Goal: Communication & Community: Answer question/provide support

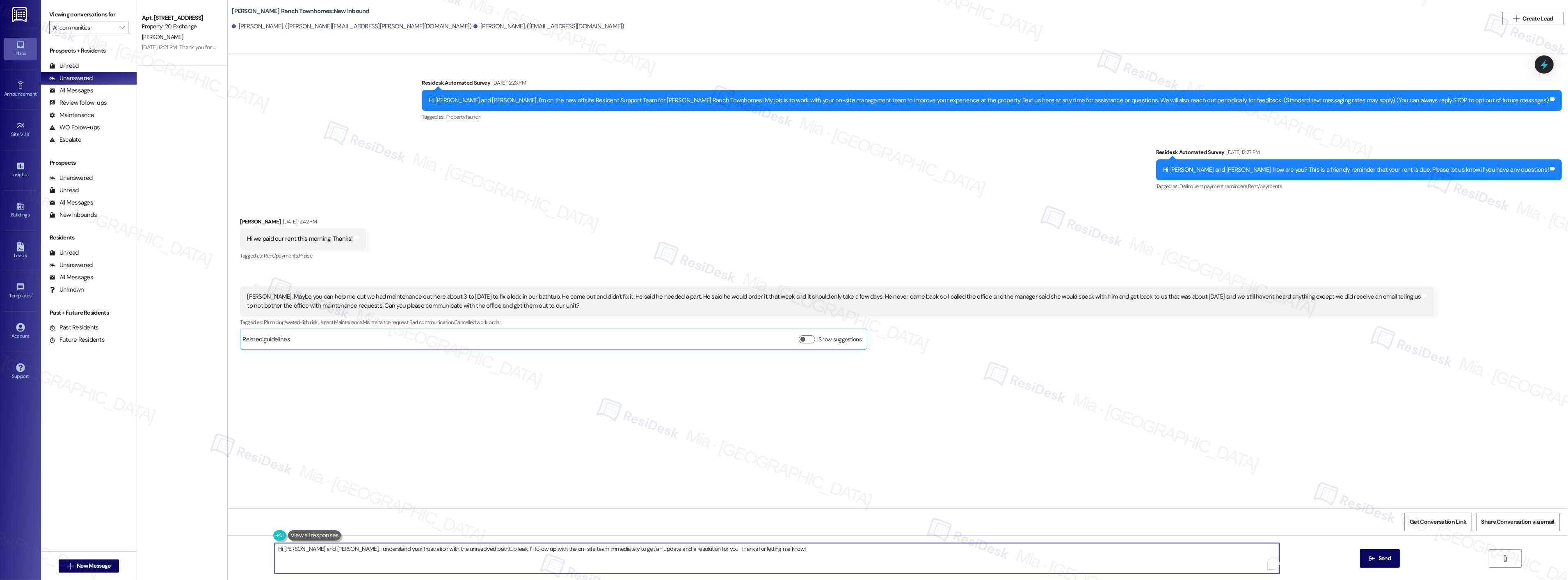
drag, startPoint x: 782, startPoint y: 552, endPoint x: 263, endPoint y: 552, distance: 519.0
click at [271, 552] on div "Hi Kaden and Madyson, I understand your frustration with the unresolved bathtub…" at bounding box center [773, 558] width 1006 height 32
paste textarea ", I'm sorry for the delay in getting back to you.Thank you for the update"
click at [264, 551] on textarea "Hi, I'm sorry for the delay in getting back to you.Thank you for the update" at bounding box center [767, 558] width 1005 height 31
drag, startPoint x: 393, startPoint y: 547, endPoint x: 482, endPoint y: 547, distance: 89.0
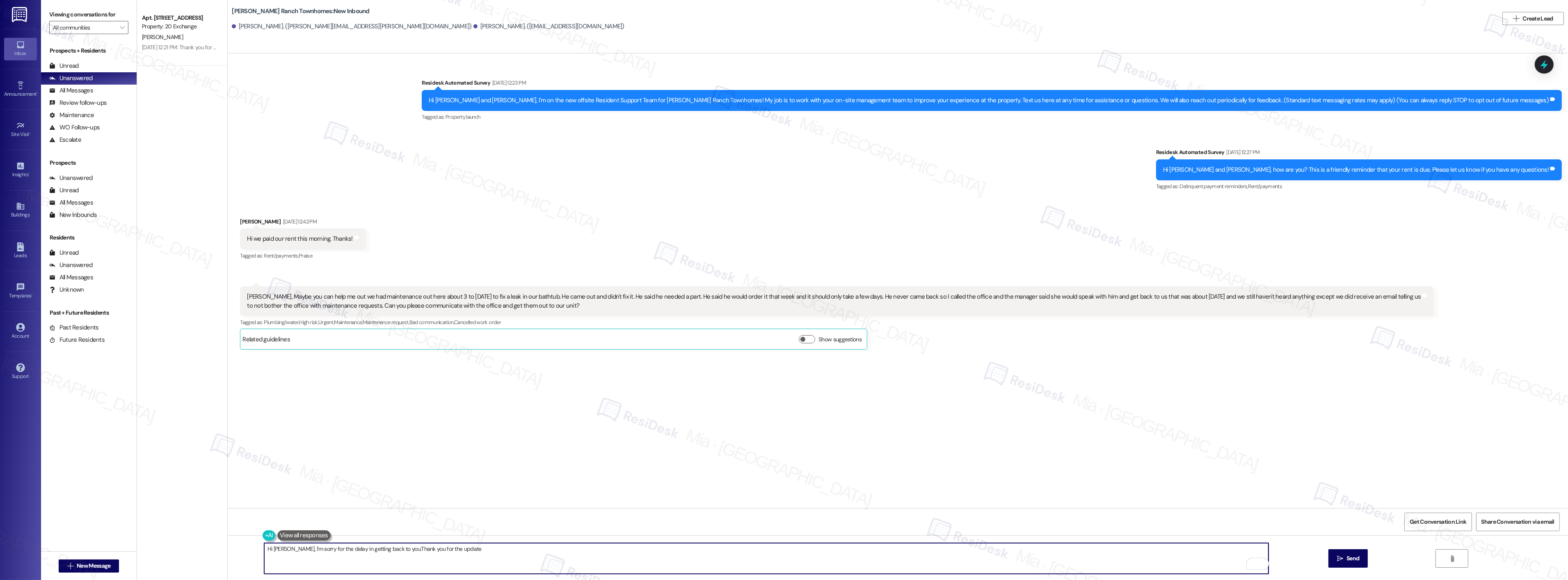
click at [482, 547] on textarea "Hi Mayden, I'm sorry for the delay in getting back to you.Thank you for the upd…" at bounding box center [767, 558] width 1005 height 31
paste textarea "May I confirm if the team has already returned to replace the bathtub part sinc…"
click at [545, 548] on textarea "Hi Mayden, I'm sorry for the delay in getting back to you. May I confirm if the…" at bounding box center [767, 558] width 1005 height 31
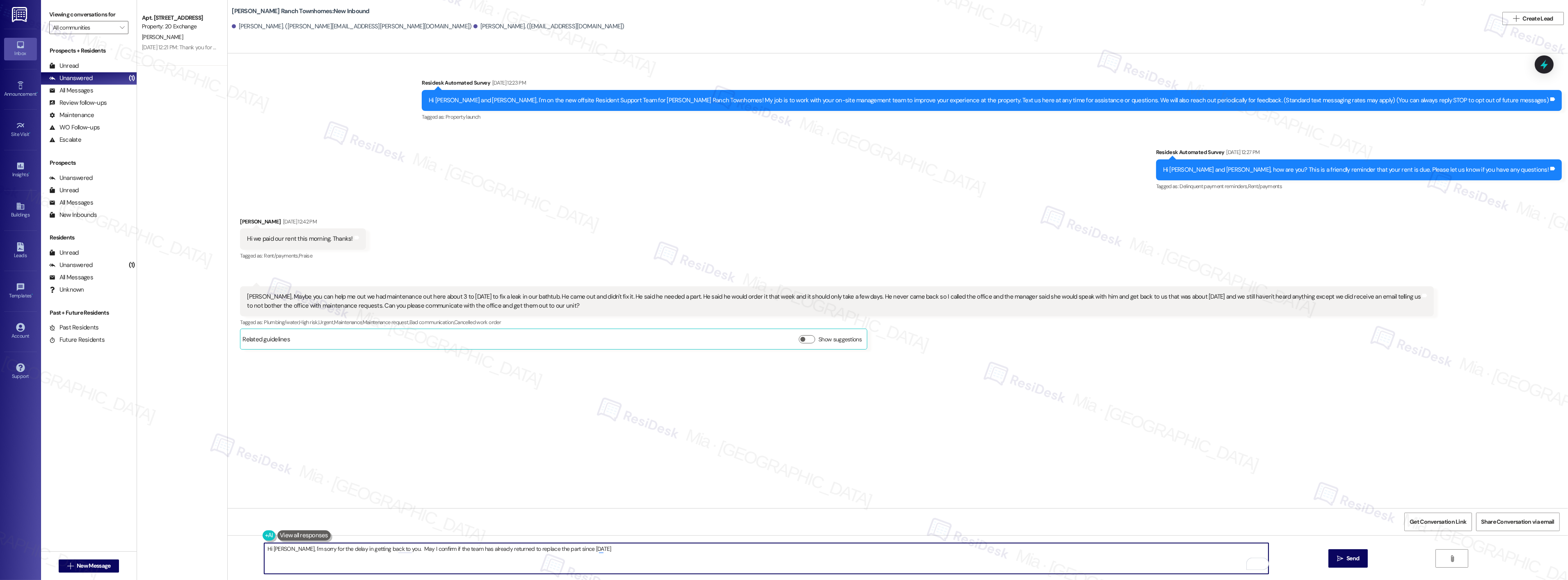
click at [643, 543] on textarea "Hi Mayden, I'm sorry for the delay in getting back to you. May I confirm if the…" at bounding box center [767, 558] width 1005 height 31
click at [391, 549] on textarea "Hi Mayden, I'm sorry for the delay in getting back to you. May I confirm if the…" at bounding box center [767, 558] width 1005 height 31
click at [506, 551] on textarea "Hi Mayden, I'm sorry for the delay in getting back to you and to hear about the…" at bounding box center [767, 558] width 1005 height 31
click at [513, 517] on div "Dismiss" at bounding box center [528, 511] width 122 height 12
click at [563, 525] on div "Dismiss" at bounding box center [558, 521] width 22 height 12
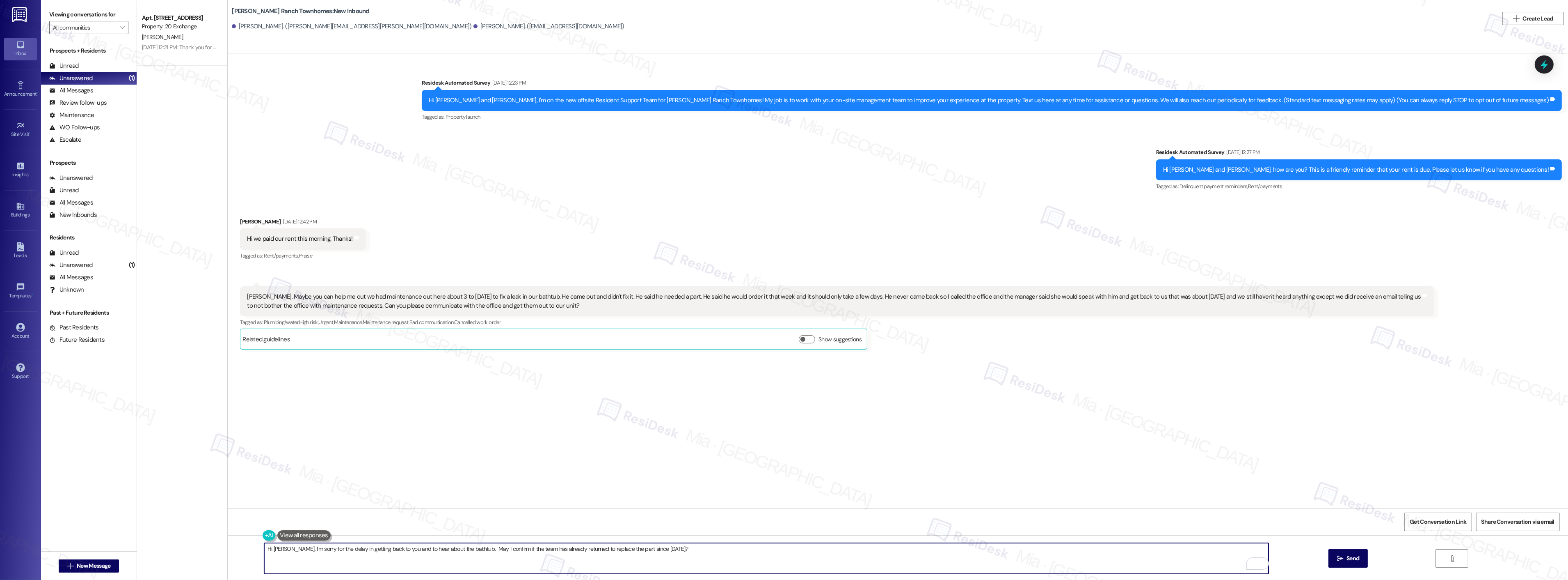
click at [696, 547] on textarea "Hi Mayden, I'm sorry for the delay in getting back to you and to hear about the…" at bounding box center [767, 558] width 1005 height 31
type textarea "Hi Mayden, I'm sorry for the delay in getting back to you and to hear about the…"
click at [694, 549] on textarea "Hi Mayden, I'm sorry for the delay in getting back to you and to hear about the…" at bounding box center [767, 558] width 1005 height 31
click at [1357, 555] on span "Send" at bounding box center [1353, 558] width 13 height 9
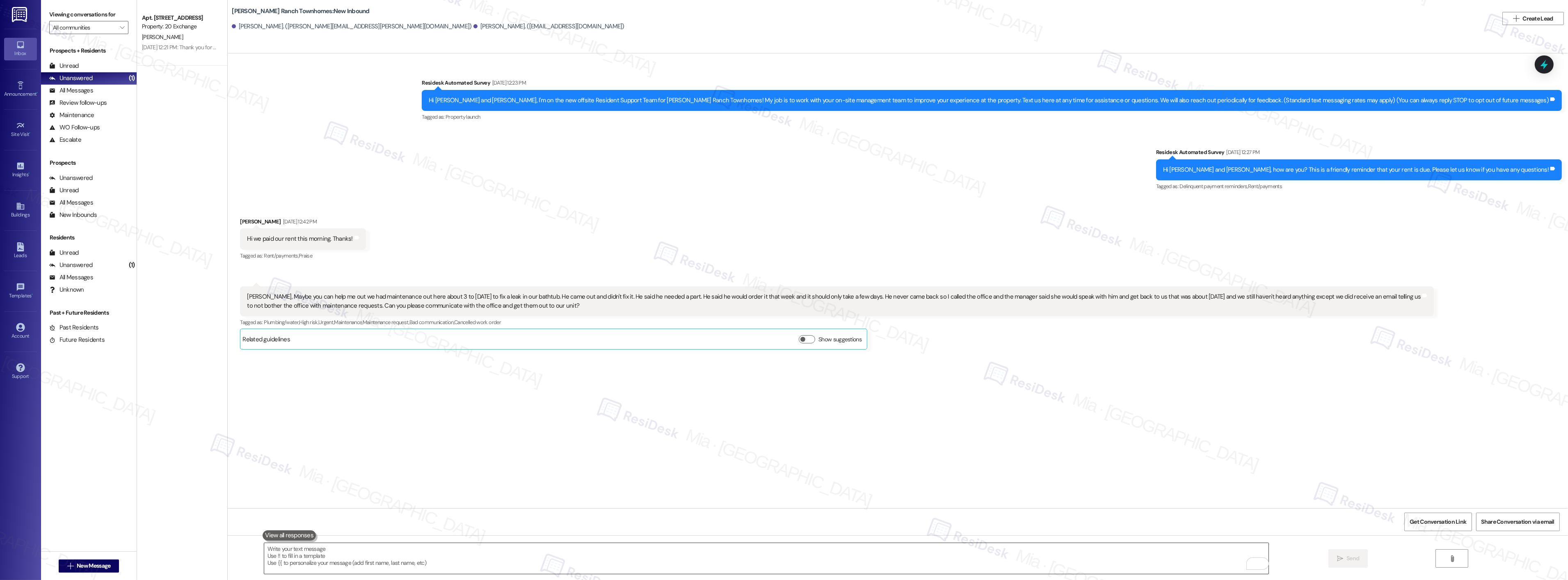
click at [425, 559] on textarea "To enrich screen reader interactions, please activate Accessibility in Grammarl…" at bounding box center [767, 558] width 1005 height 31
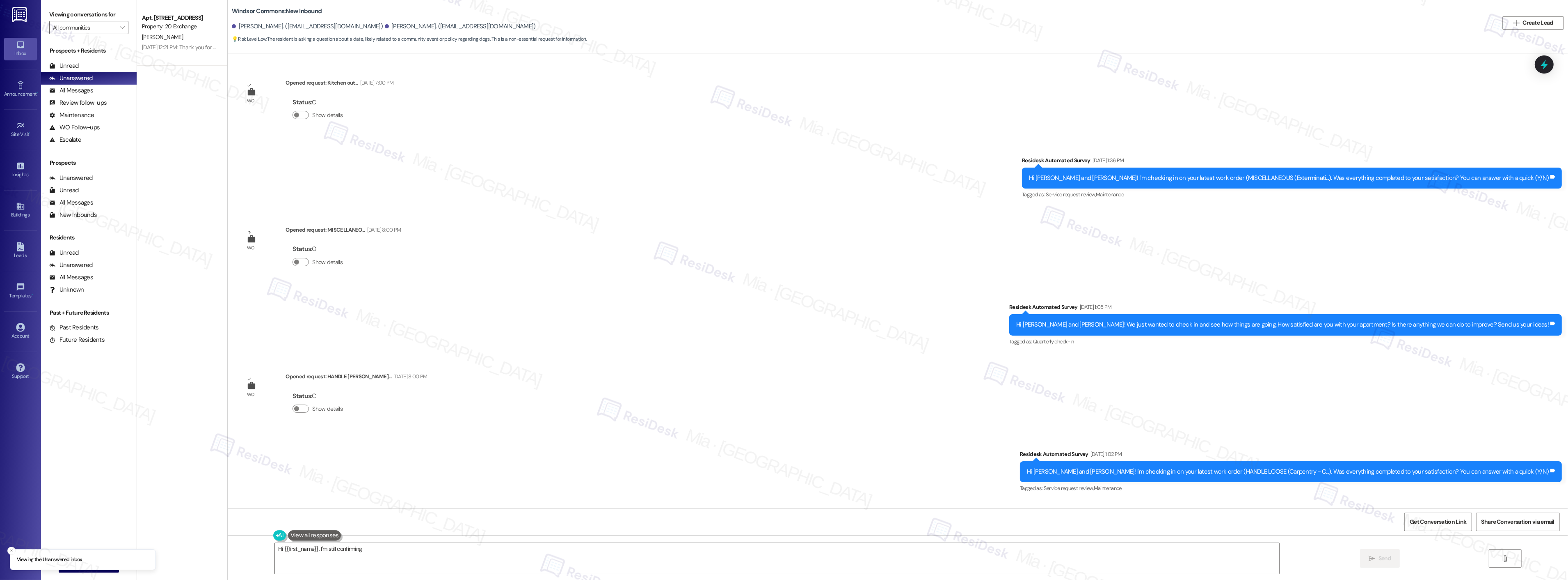
scroll to position [17351, 0]
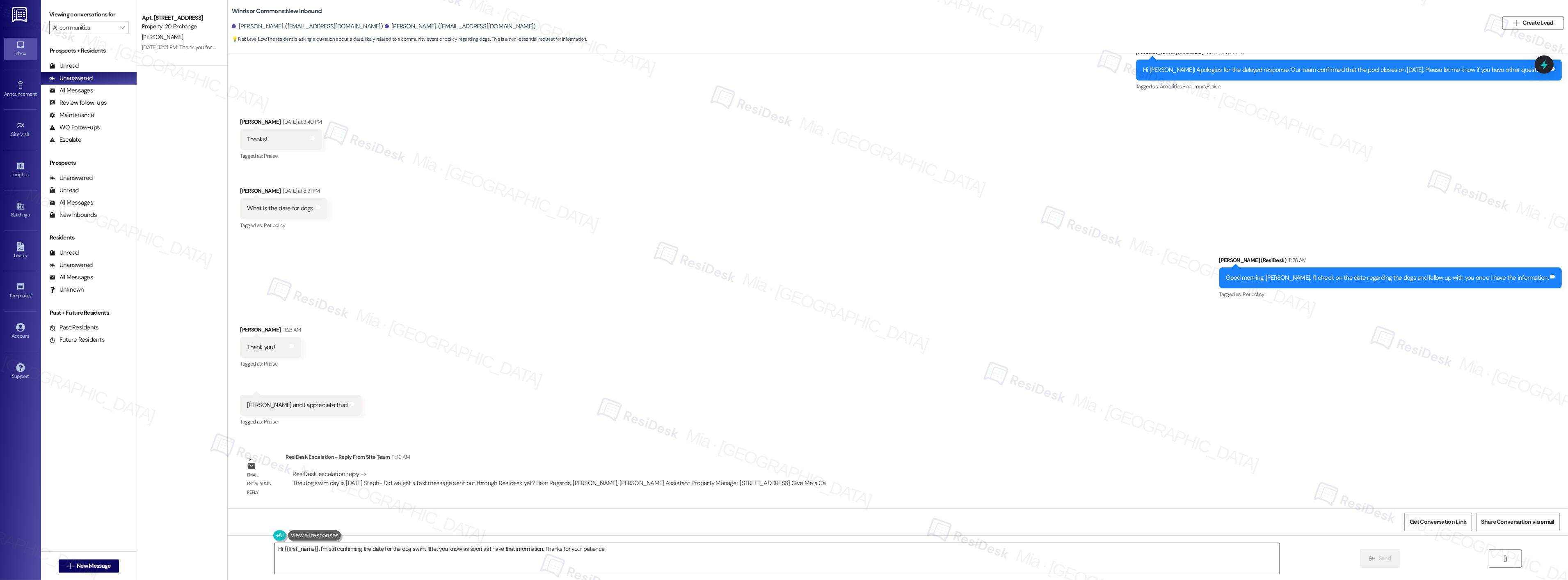
type textarea "Hi {{first_name}}, I'm still confirming the date for the dog swim. I'll let you…"
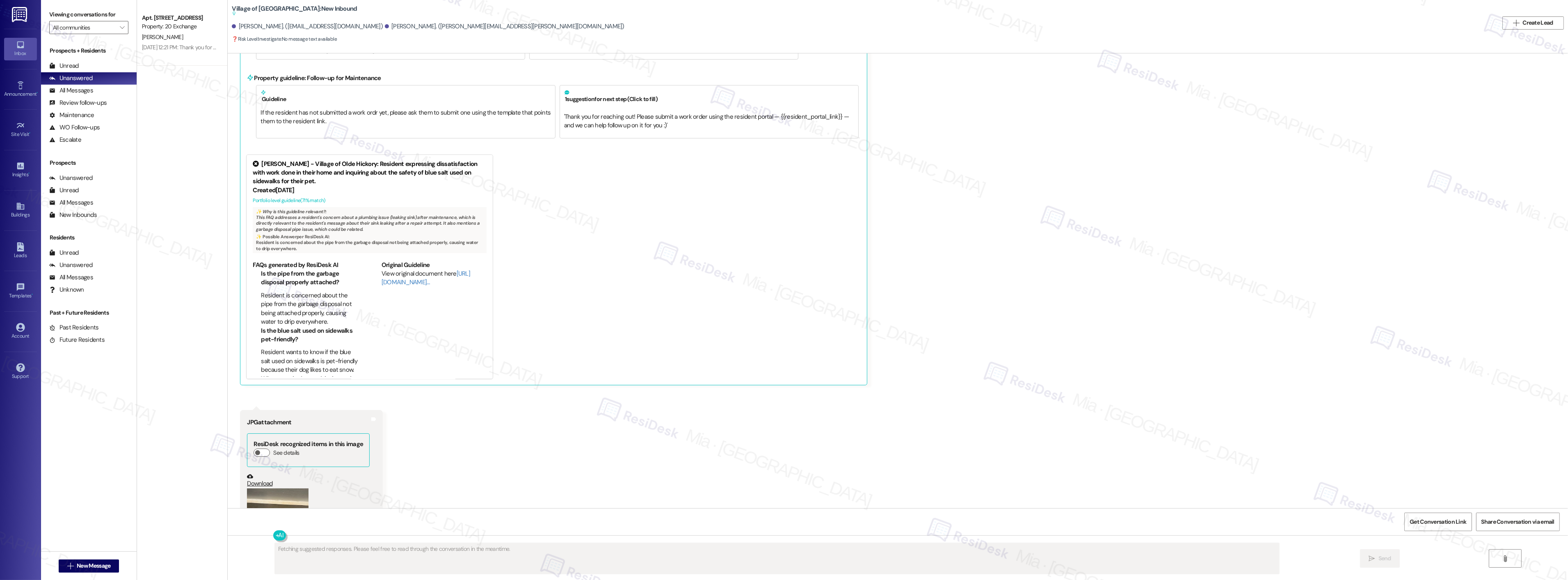
scroll to position [5200, 0]
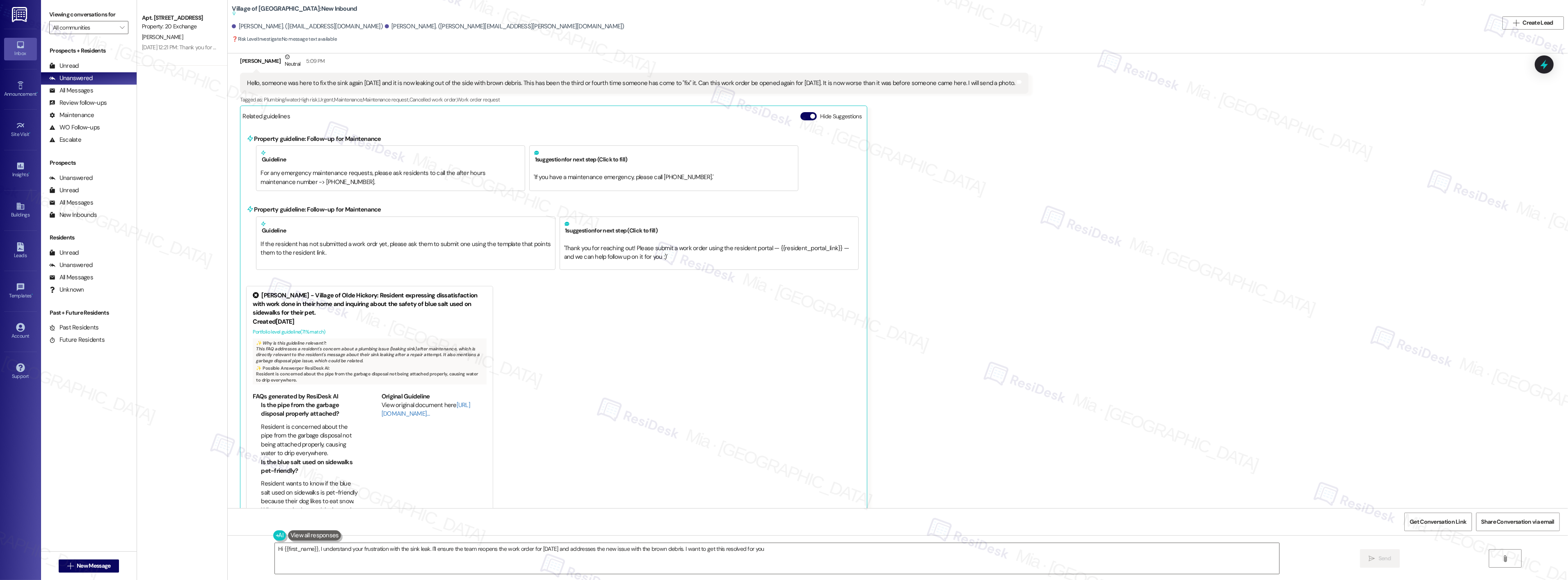
type textarea "Hi {{first_name}}, I understand your frustration with the sink leak. I'll ensur…"
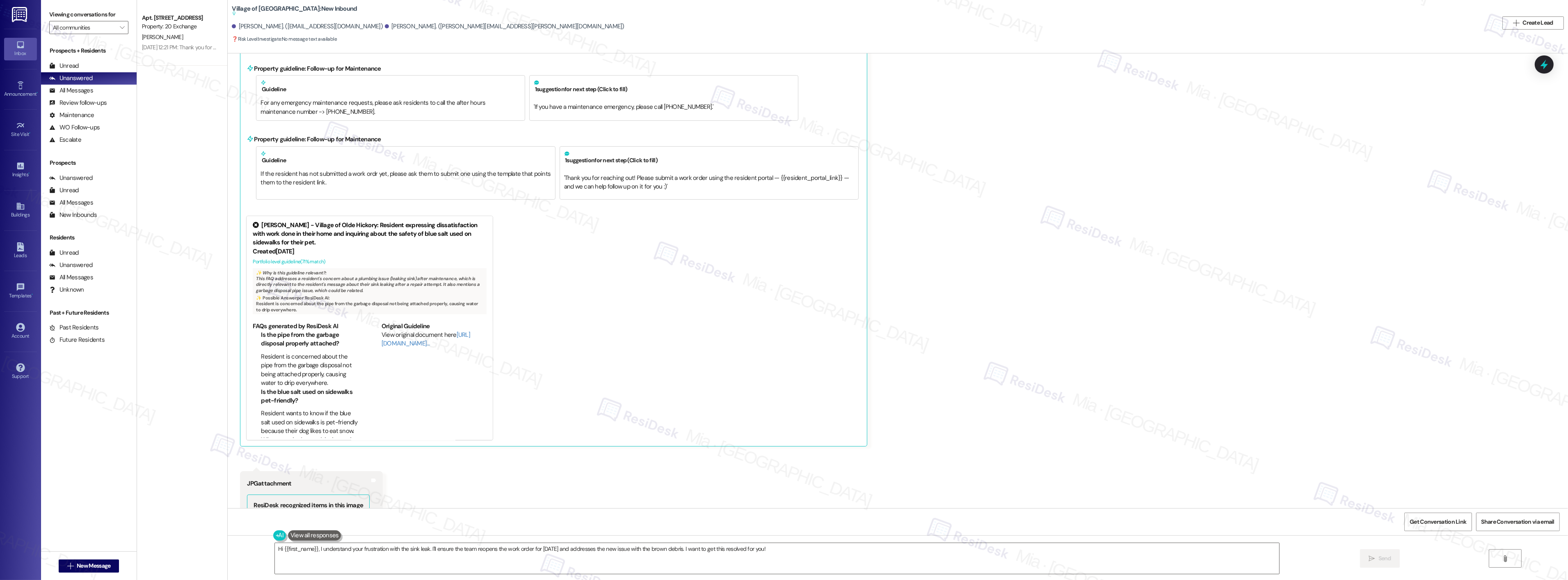
scroll to position [5017, 0]
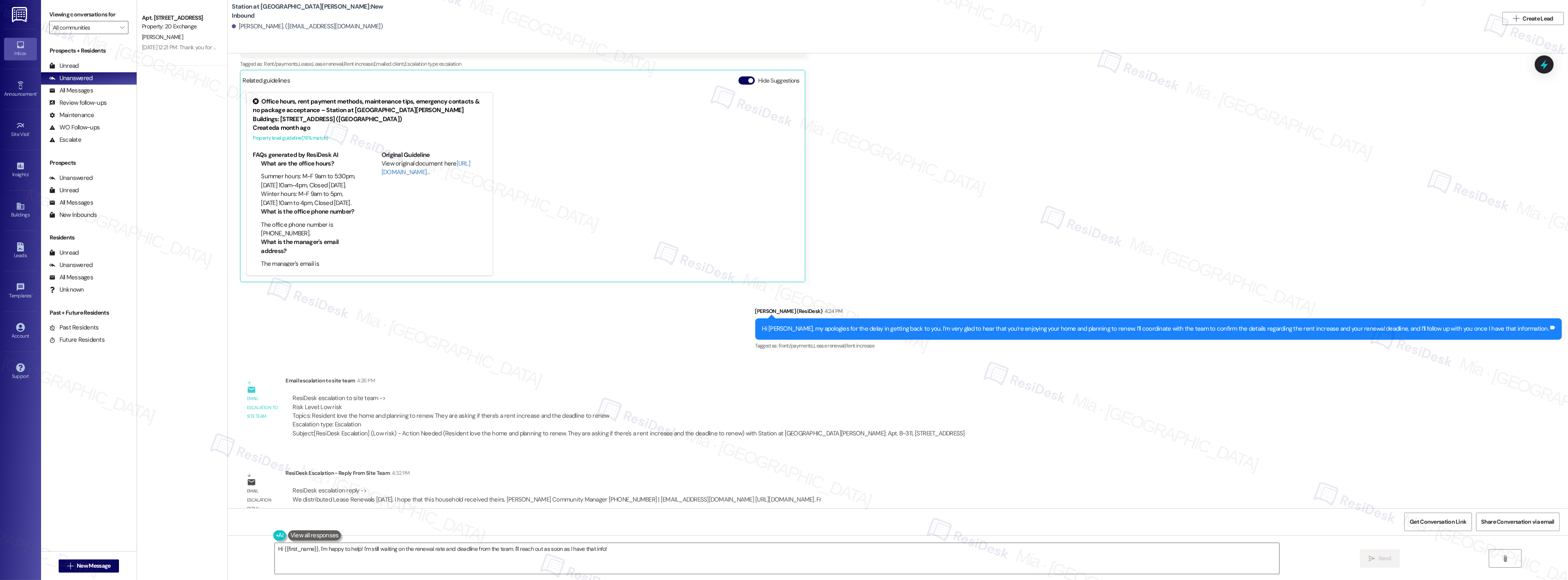
scroll to position [278, 0]
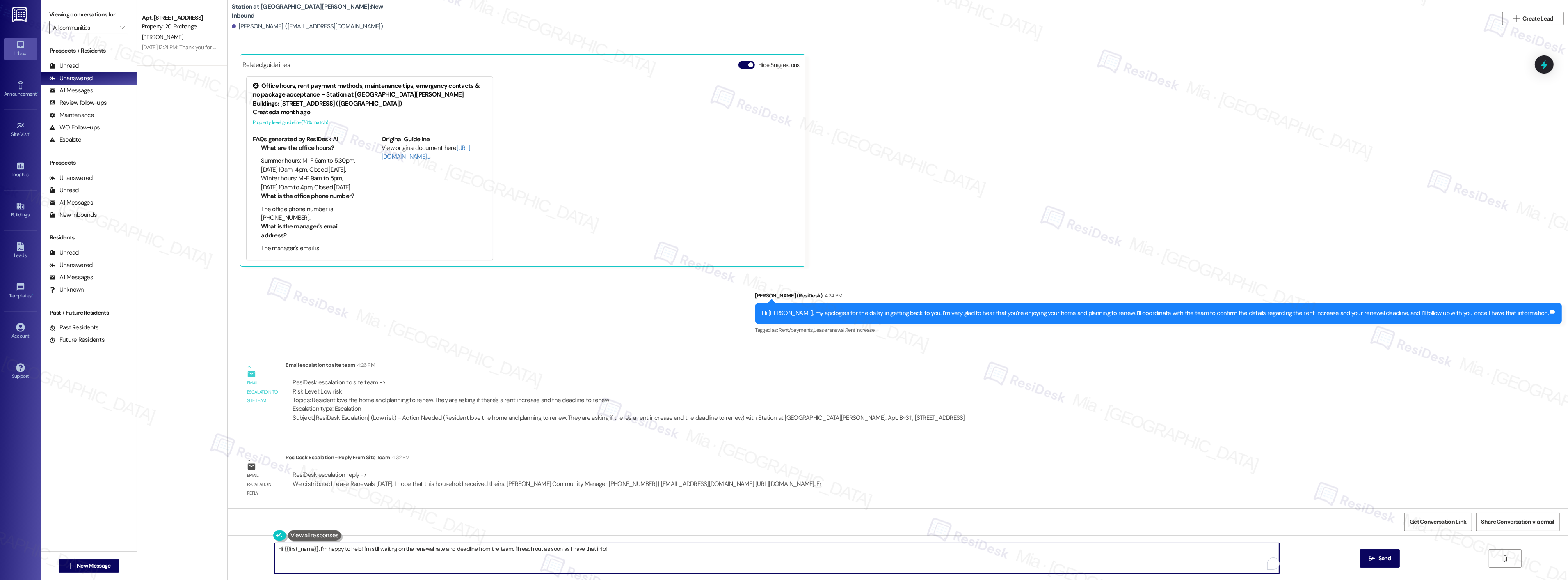
drag, startPoint x: 617, startPoint y: 548, endPoint x: 203, endPoint y: 548, distance: 414.0
click at [203, 548] on div "Apt. 1425, 20 Exchange Pl Property: 20 Exchange C. Yang Aug 26, 2025 at 12:21 P…" at bounding box center [853, 290] width 1431 height 580
paste textarea "May I confirm if you’ve received yours?"
click at [264, 547] on textarea "May I confirm if you’ve received yours?" at bounding box center [767, 558] width 1005 height 31
drag, startPoint x: 358, startPoint y: 551, endPoint x: 255, endPoint y: 551, distance: 103.0
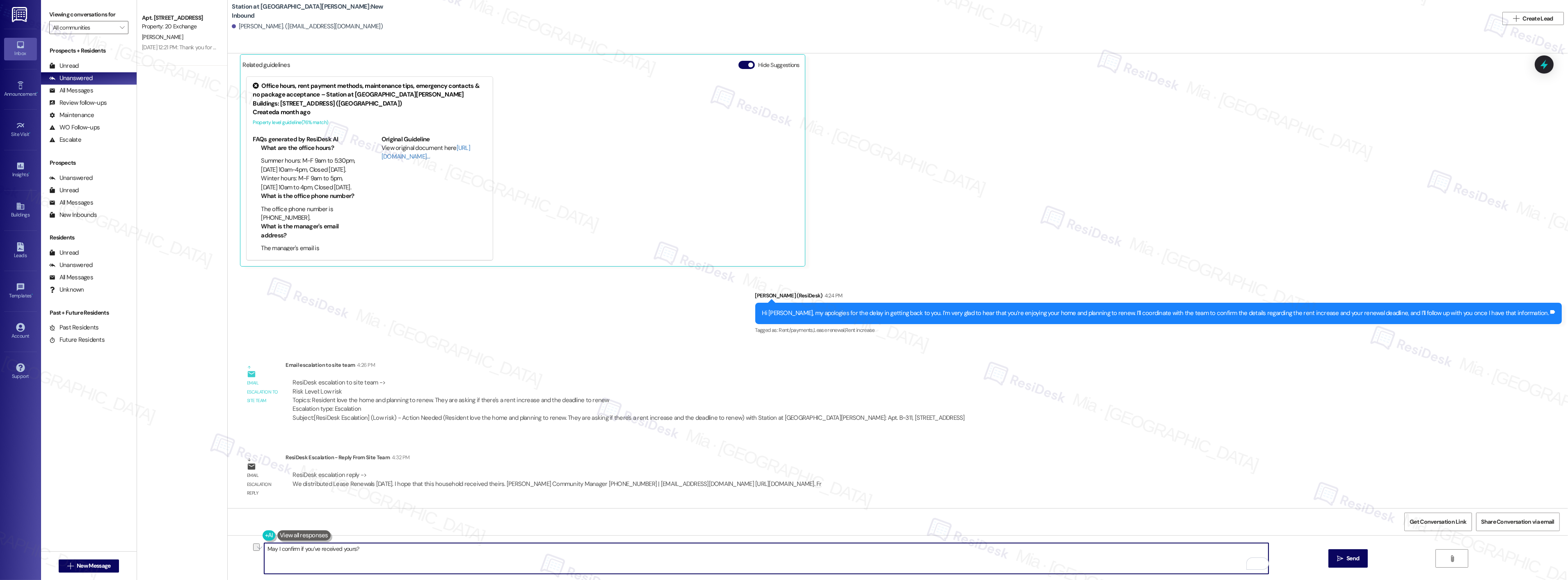
click at [255, 551] on div "May I confirm if you’ve received yours?  Send " at bounding box center [897, 566] width 1340 height 62
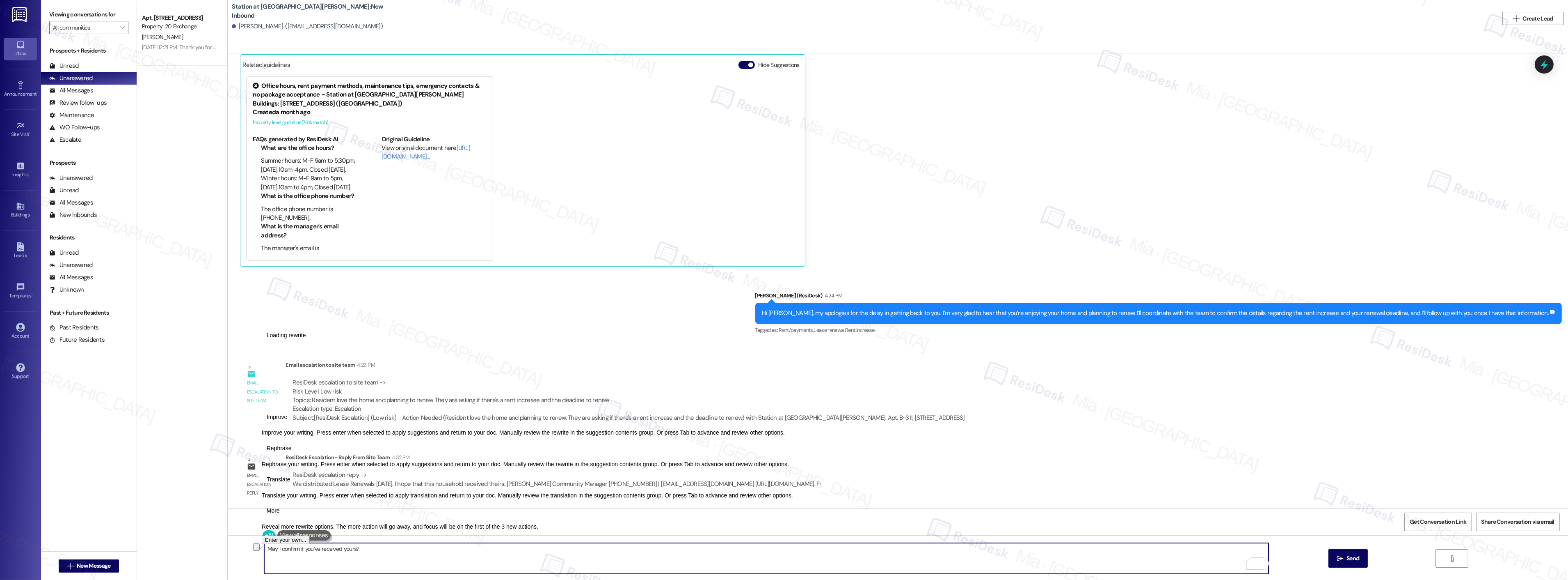
paste textarea "Hi {{first_name}}, thanks for confirming! The team distributed Lease Renewals t…"
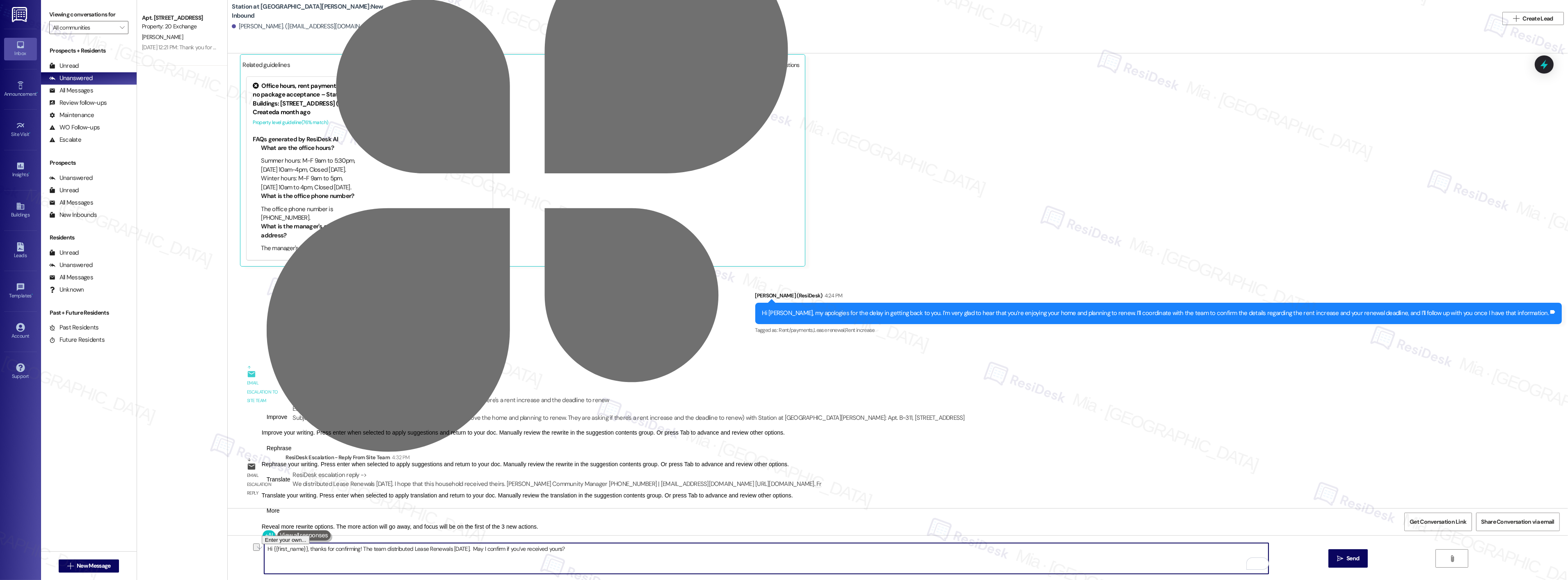
type textarea "Hi {{first_name}}, thanks for confirming! The team distributed Lease Renewals t…"
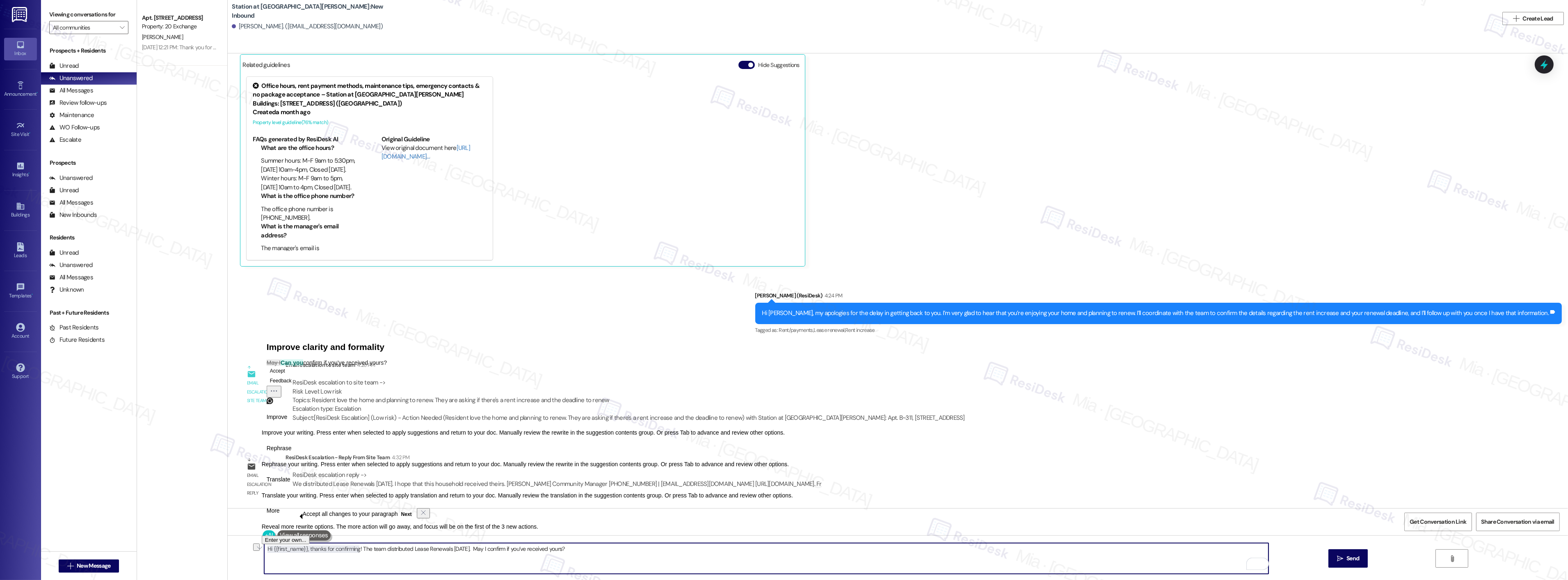
click at [301, 555] on textarea "Hi {{first_name}}, thanks for confirming! The team distributed Lease Renewals t…" at bounding box center [767, 558] width 1005 height 31
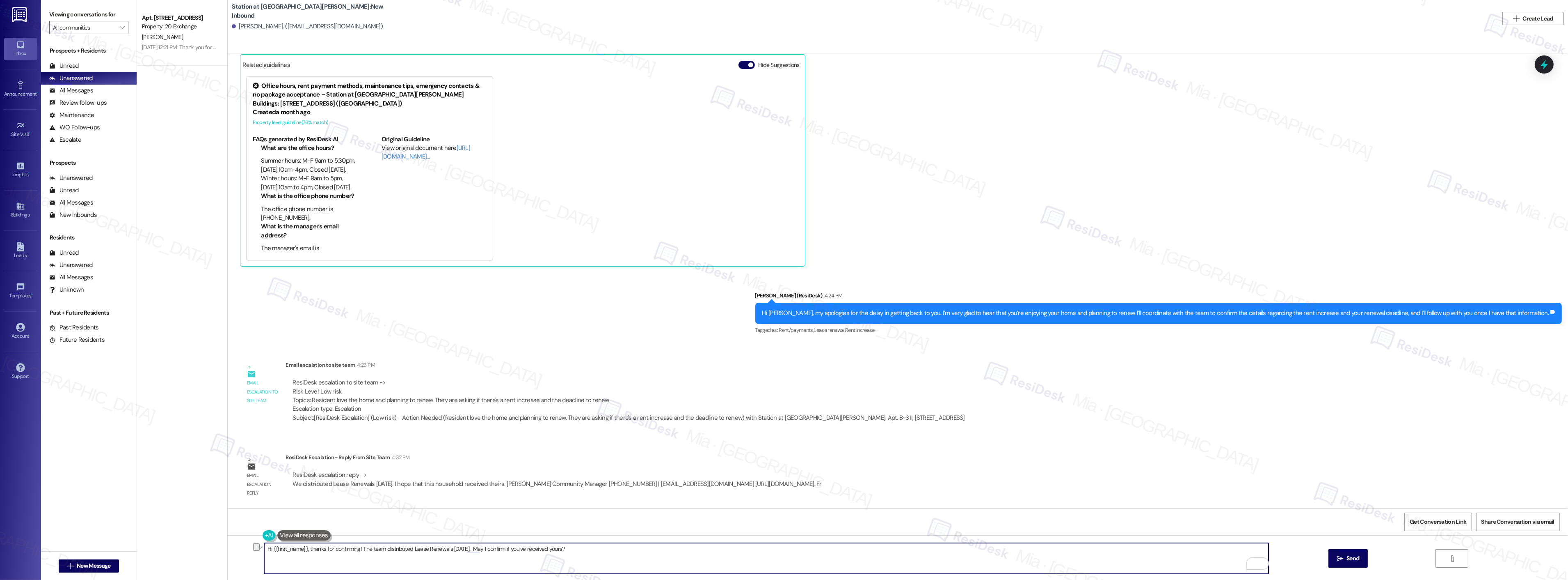
drag, startPoint x: 356, startPoint y: 548, endPoint x: 233, endPoint y: 542, distance: 123.1
click at [233, 542] on div "Hi {{first_name}}, thanks for confirming! The team distributed Lease Renewals t…" at bounding box center [897, 566] width 1340 height 62
click at [285, 548] on textarea "The team distributed Lease Renewals today. May I confirm if you’ve received you…" at bounding box center [767, 558] width 1005 height 31
drag, startPoint x: 533, startPoint y: 545, endPoint x: 263, endPoint y: 548, distance: 270.0
click at [264, 548] on textarea "The team just confirmed that they distributed Lease Renewals today. May I confi…" at bounding box center [767, 558] width 1005 height 31
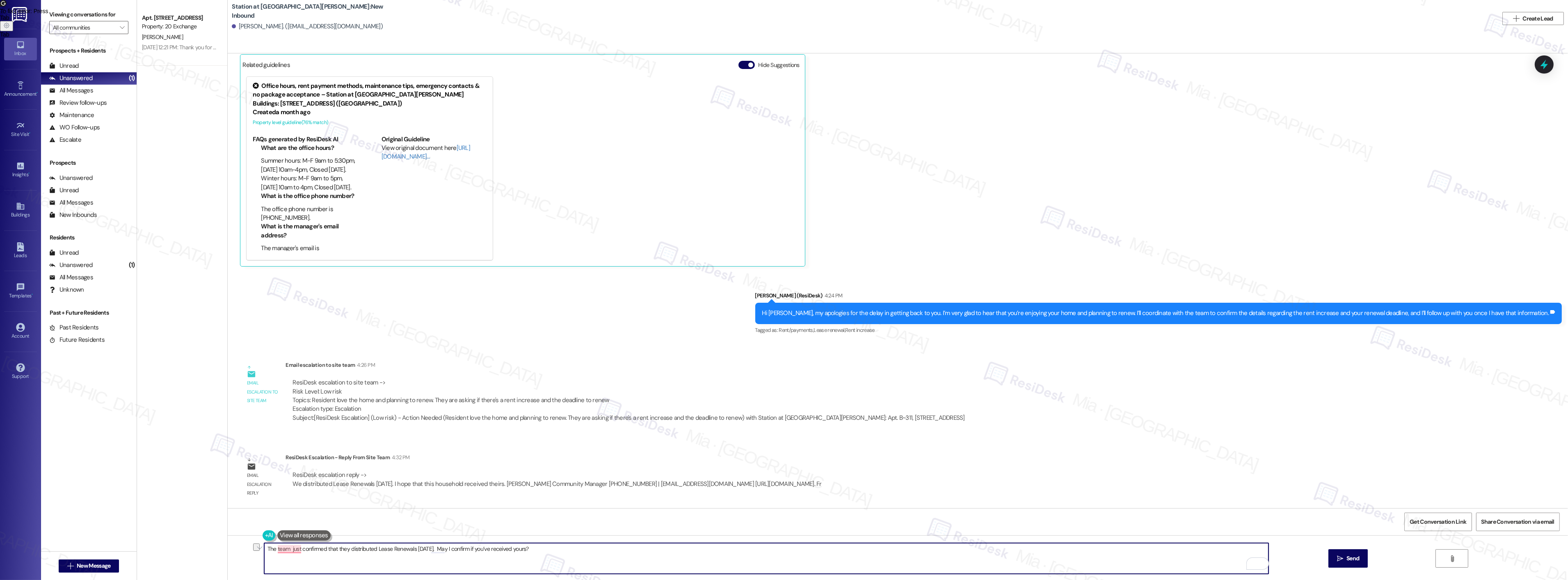
type textarea "T"
paste textarea "Our team just confirmed that lease renewals went out today. Could you please le…"
click at [264, 551] on textarea "Our team just confirmed that lease renewals went out today. Could you please le…" at bounding box center [767, 558] width 1005 height 31
click at [673, 544] on textarea "Theteam just confirmed that lease renewals went out today. Could you please let…" at bounding box center [767, 558] width 1005 height 31
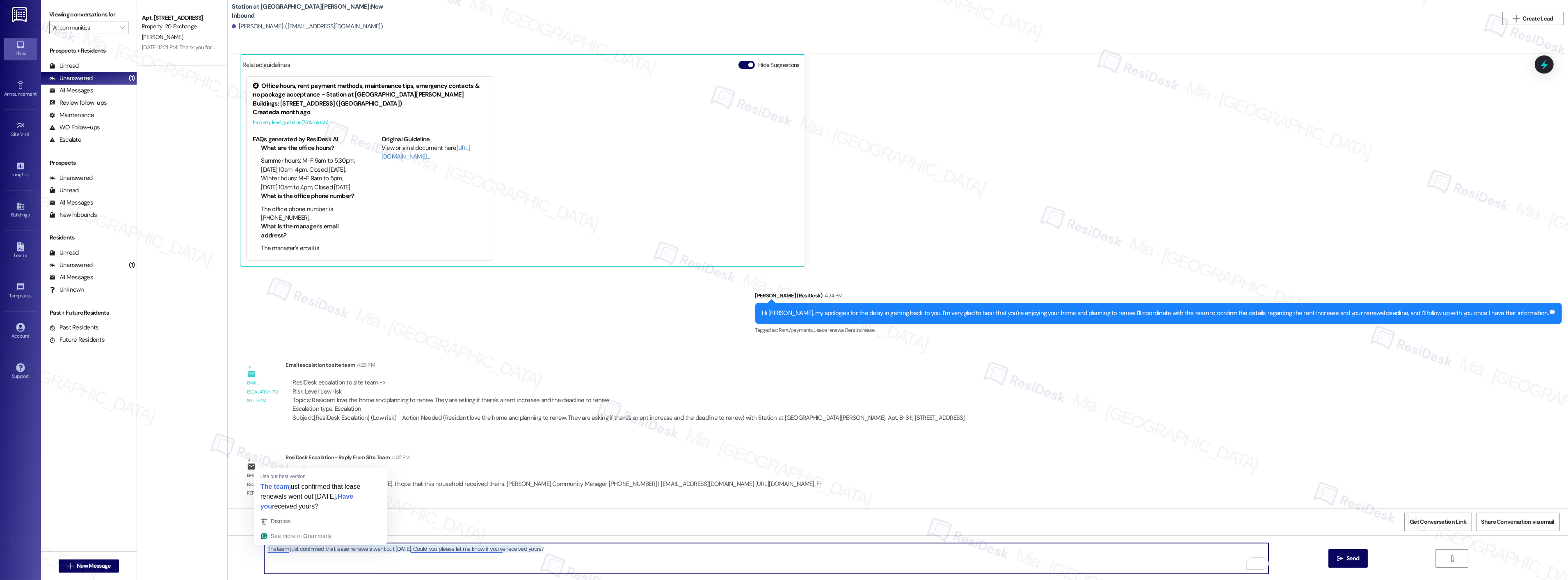
click at [270, 548] on textarea "Theteam just confirmed that lease renewals went out today. Could you please let…" at bounding box center [767, 558] width 1005 height 31
drag, startPoint x: 451, startPoint y: 551, endPoint x: 439, endPoint y: 547, distance: 12.6
click at [439, 547] on textarea "The team just confirmed that lease renewals went out today. Could you please le…" at bounding box center [767, 558] width 1005 height 31
click at [463, 549] on textarea "The team just confirmed that lease renewals went out today. Could you please le…" at bounding box center [767, 558] width 1005 height 31
click at [645, 544] on textarea "The team just confirmed that lease renewals went out today. Could you please le…" at bounding box center [767, 558] width 1005 height 31
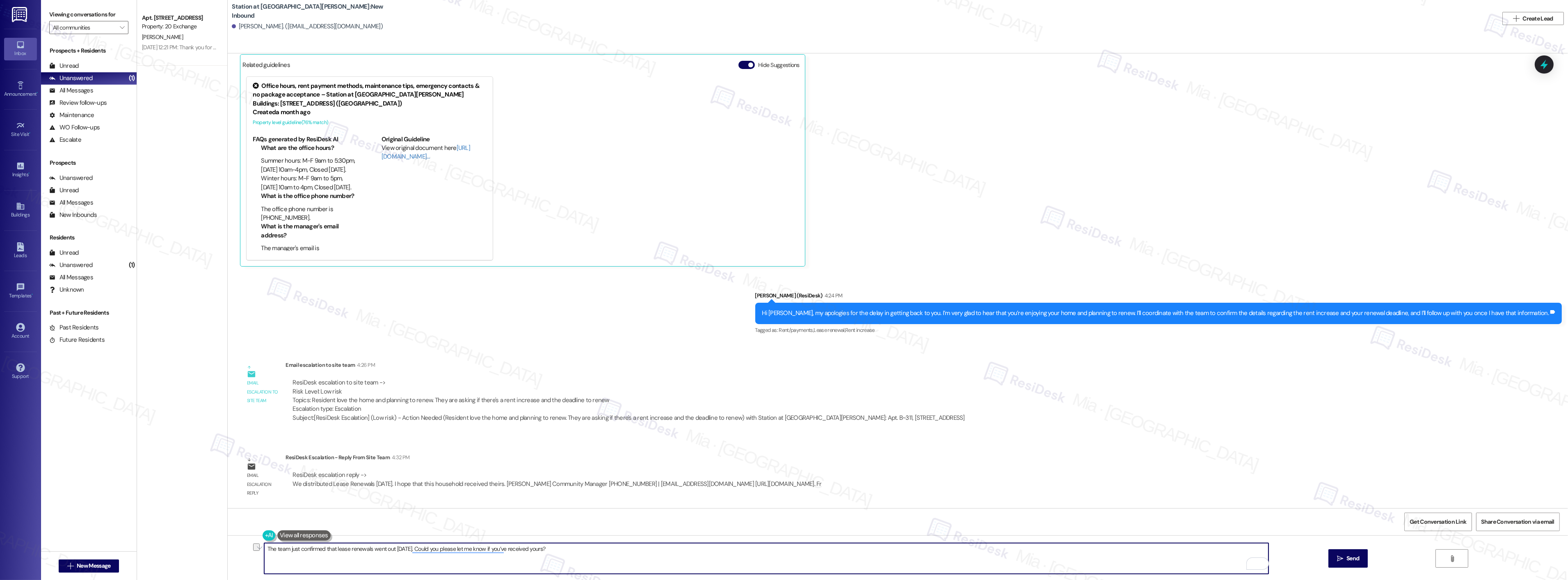
drag, startPoint x: 367, startPoint y: 548, endPoint x: 389, endPoint y: 547, distance: 22.0
click at [389, 547] on textarea "The team just confirmed that lease renewals went out today. Could you please le…" at bounding box center [767, 558] width 1005 height 31
click at [321, 548] on textarea "The team just confirmed that lease renewals was dist today. Could you please le…" at bounding box center [767, 558] width 1005 height 31
click at [436, 548] on textarea "The team just confirmed that they distributed the lease renewals was dist today…" at bounding box center [767, 558] width 1005 height 31
type textarea "The team just confirmed that they distributed the lease renewals today. Could y…"
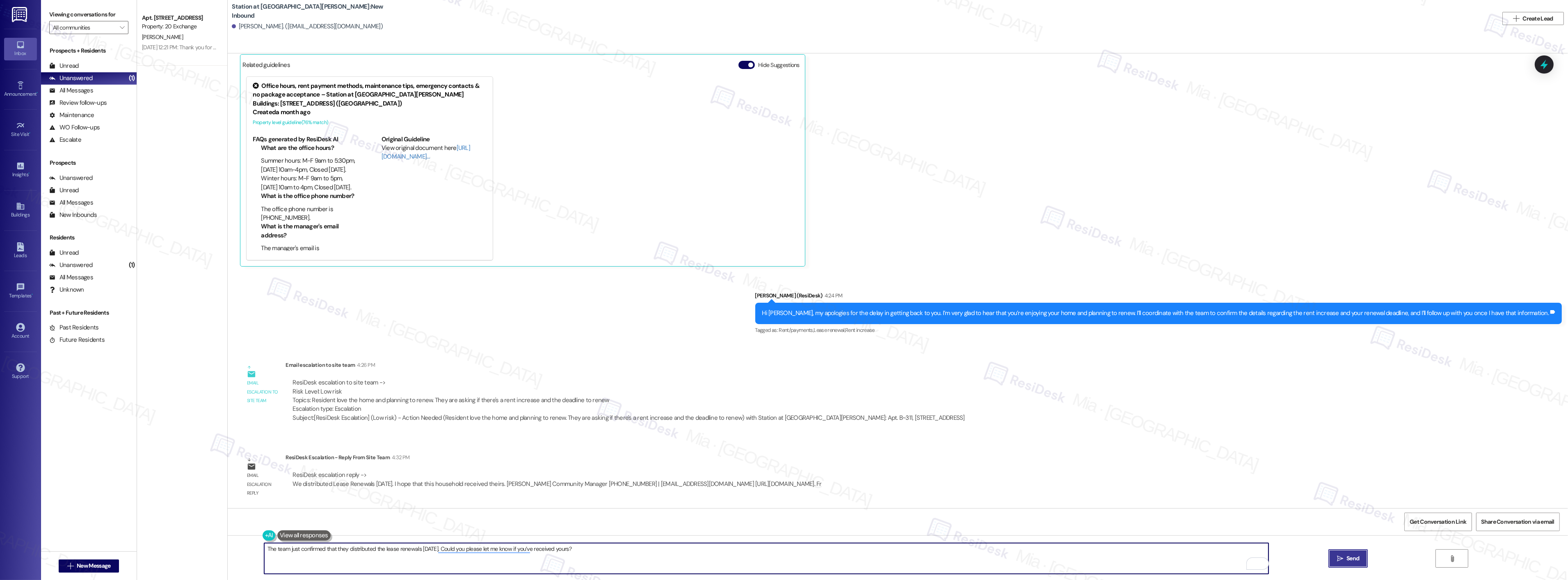
click at [1344, 564] on button " Send" at bounding box center [1348, 558] width 40 height 19
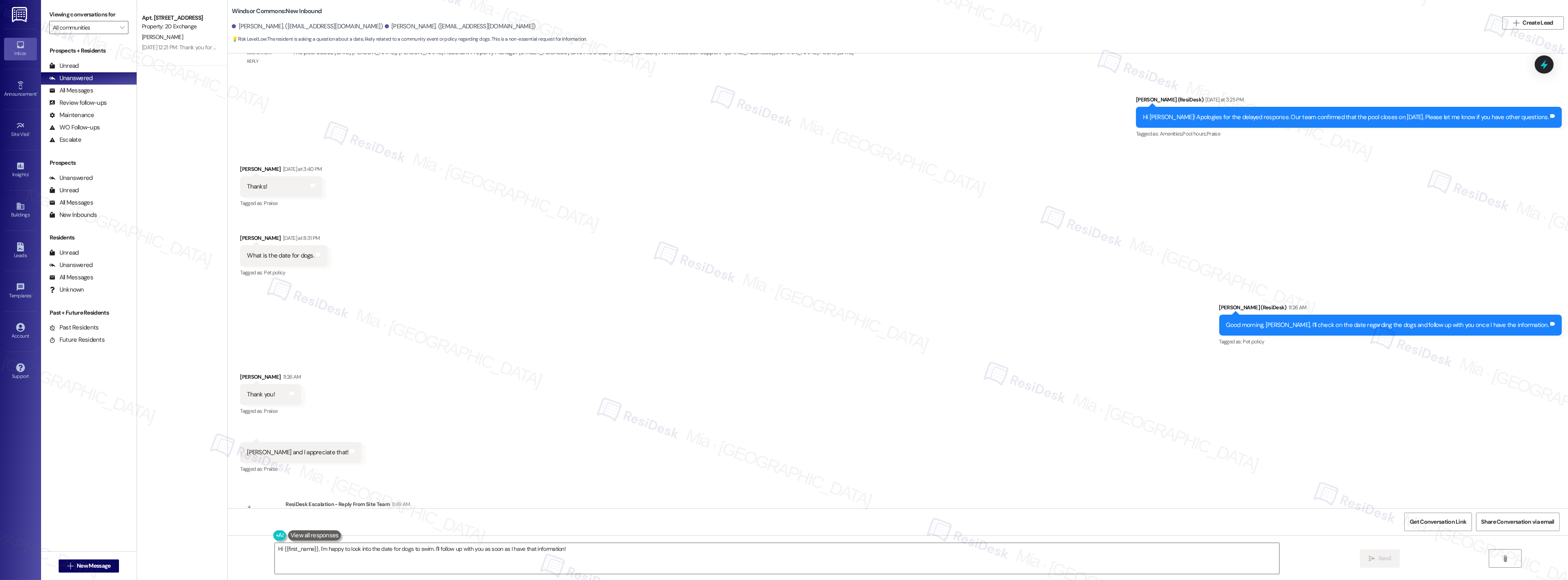
scroll to position [17351, 0]
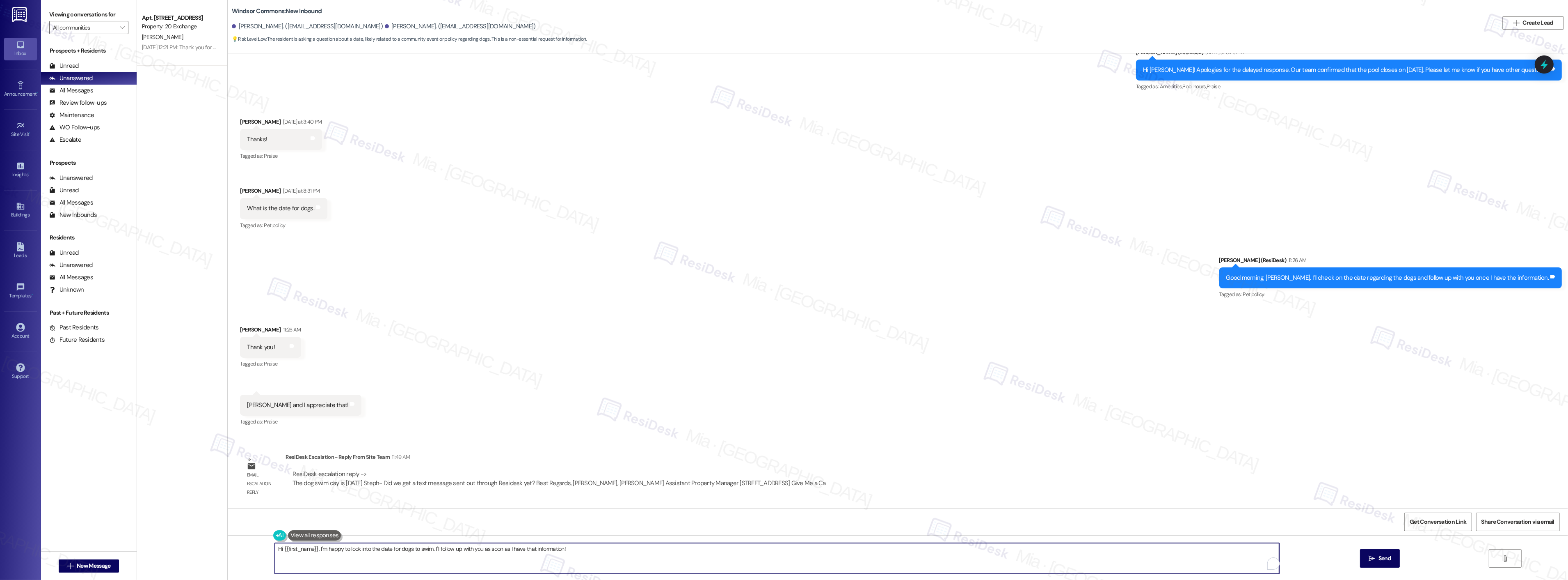
drag, startPoint x: 571, startPoint y: 547, endPoint x: 272, endPoint y: 548, distance: 299.0
click at [275, 548] on textarea "Hi {{first_name}}, I'm happy to look into the date for dogs to swim. I'll follo…" at bounding box center [777, 558] width 1005 height 31
click at [304, 547] on textarea "The team confirmed that the" at bounding box center [767, 558] width 1005 height 31
click at [365, 550] on textarea "The team informed us that the" at bounding box center [767, 558] width 1005 height 31
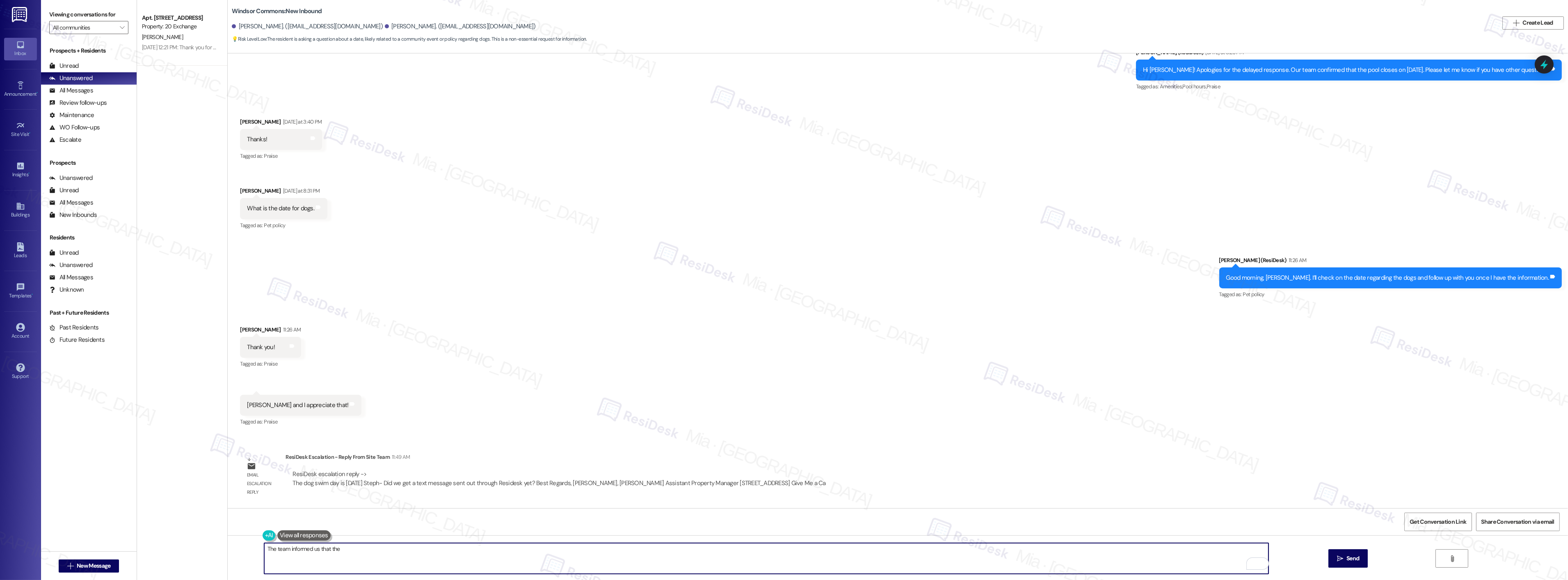
paste textarea "The dog swim day is 9/22/25"
drag, startPoint x: 407, startPoint y: 551, endPoint x: 237, endPoint y: 552, distance: 170.0
click at [237, 552] on div "The team informed us that the The dog swim day is 9/22/25.  Send " at bounding box center [897, 566] width 1340 height 62
paste textarea "We’ve been informed by the team that Dog Swim Day is scheduled for"
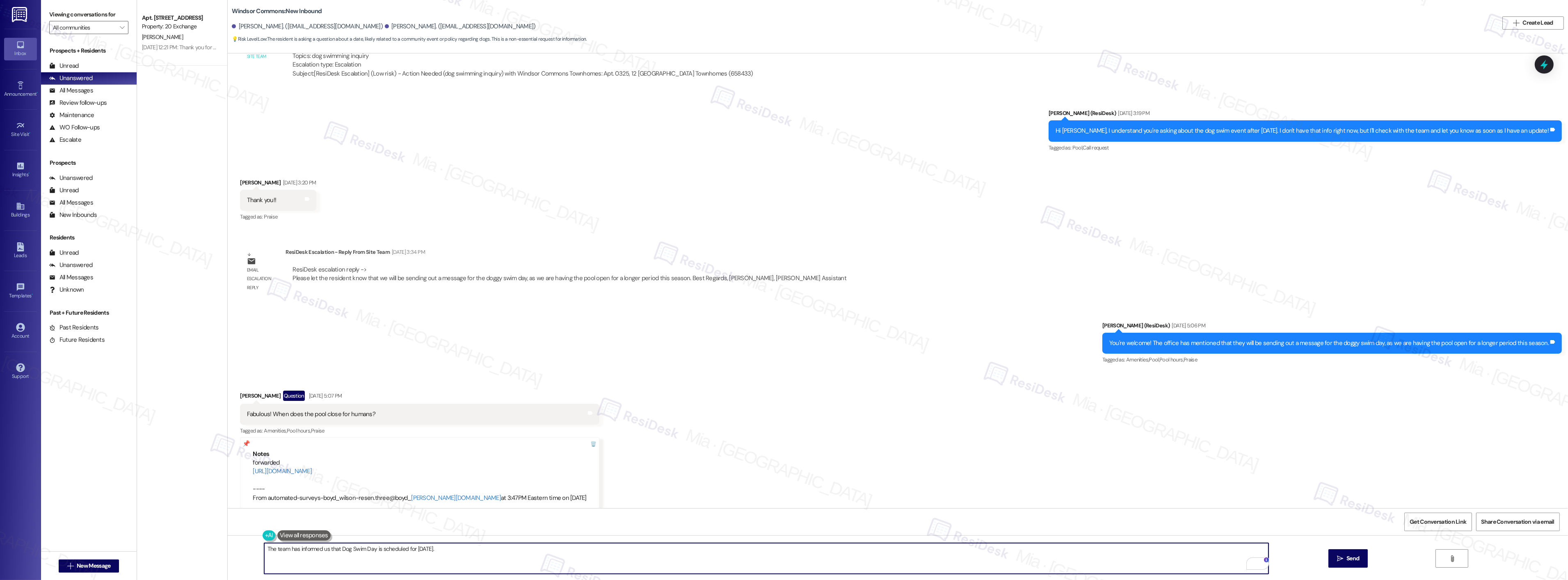
scroll to position [16666, 0]
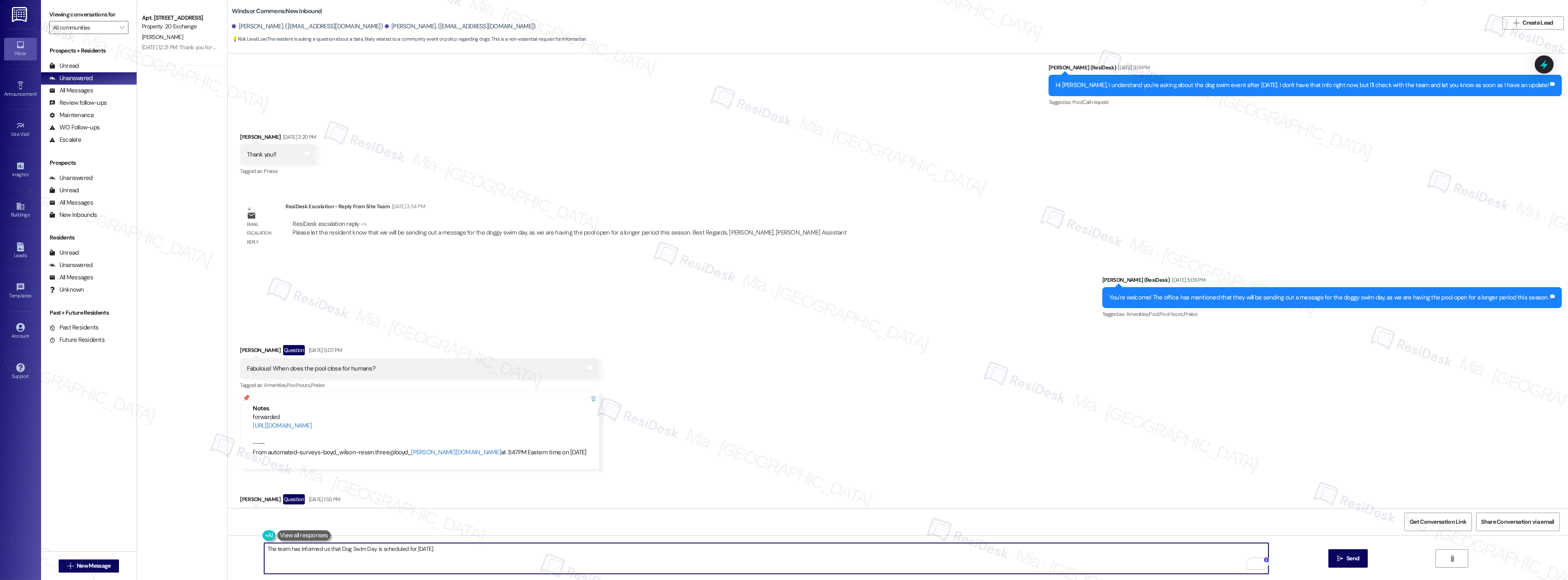
click at [450, 548] on textarea "The team has informed us that Dog Swim Day is scheduled for 9/22/25." at bounding box center [767, 558] width 1005 height 31
drag, startPoint x: 322, startPoint y: 547, endPoint x: 293, endPoint y: 551, distance: 29.3
click at [293, 551] on textarea "The team has informed us that Dog Swim Day is scheduled for 9/22/25." at bounding box center [767, 558] width 1005 height 31
type textarea "The team has confirmed that Dog Swim Day is scheduled for [DATE]."
click at [1325, 556] on div "The team has confirmed that Dog Swim Day is scheduled for 9/22/25.  Send " at bounding box center [897, 566] width 1340 height 62
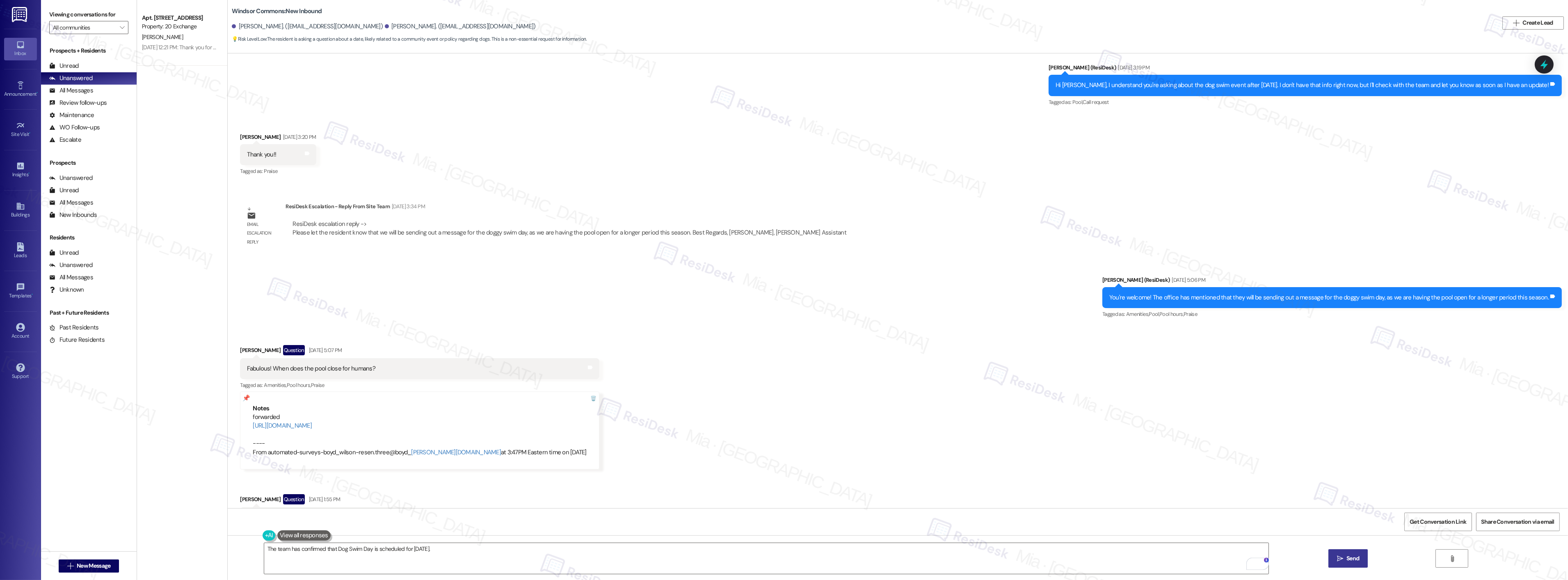
click at [1355, 557] on span "Send" at bounding box center [1353, 558] width 13 height 9
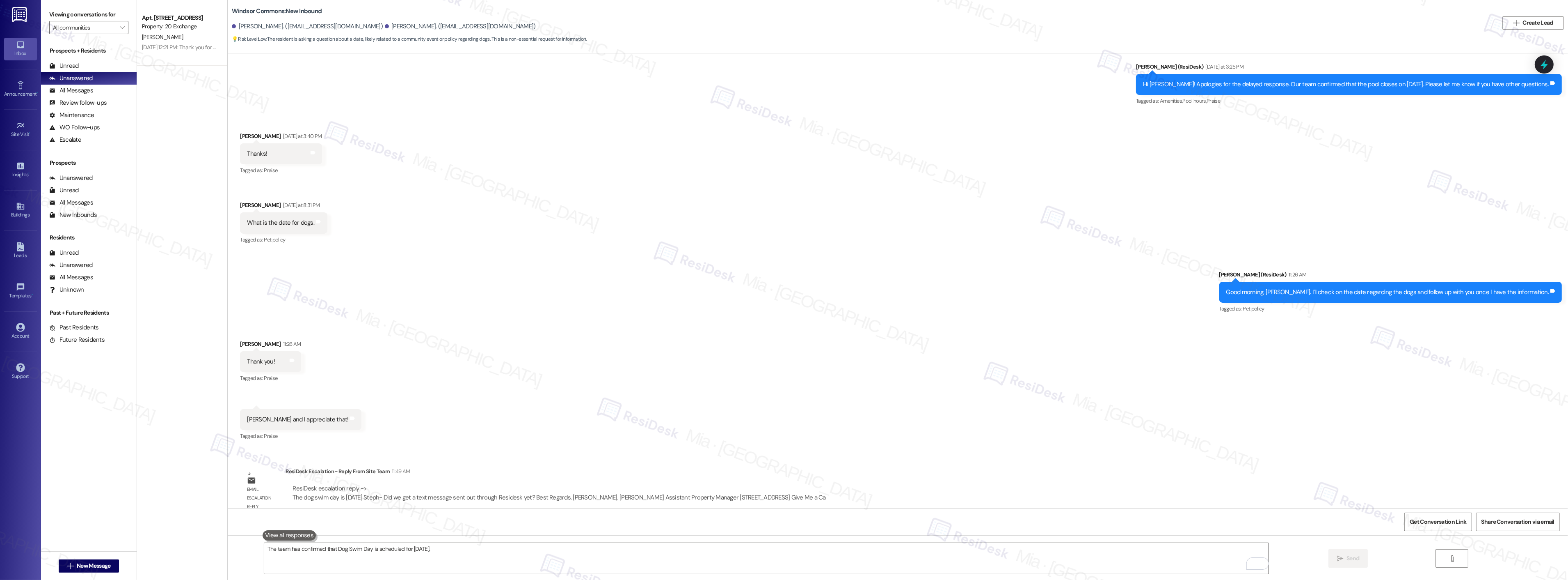
scroll to position [17351, 0]
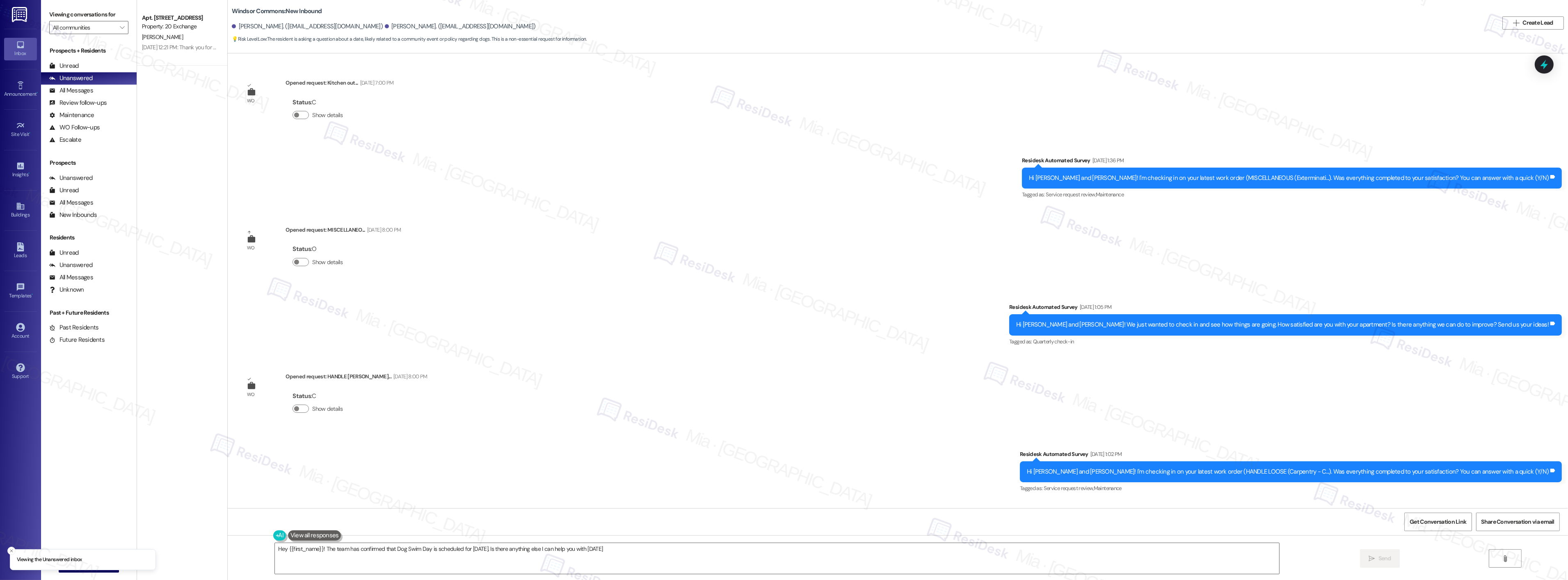
type textarea "Hey {{first_name}}! The team has confirmed that Dog Swim Day is scheduled for […"
